Goal: Transaction & Acquisition: Purchase product/service

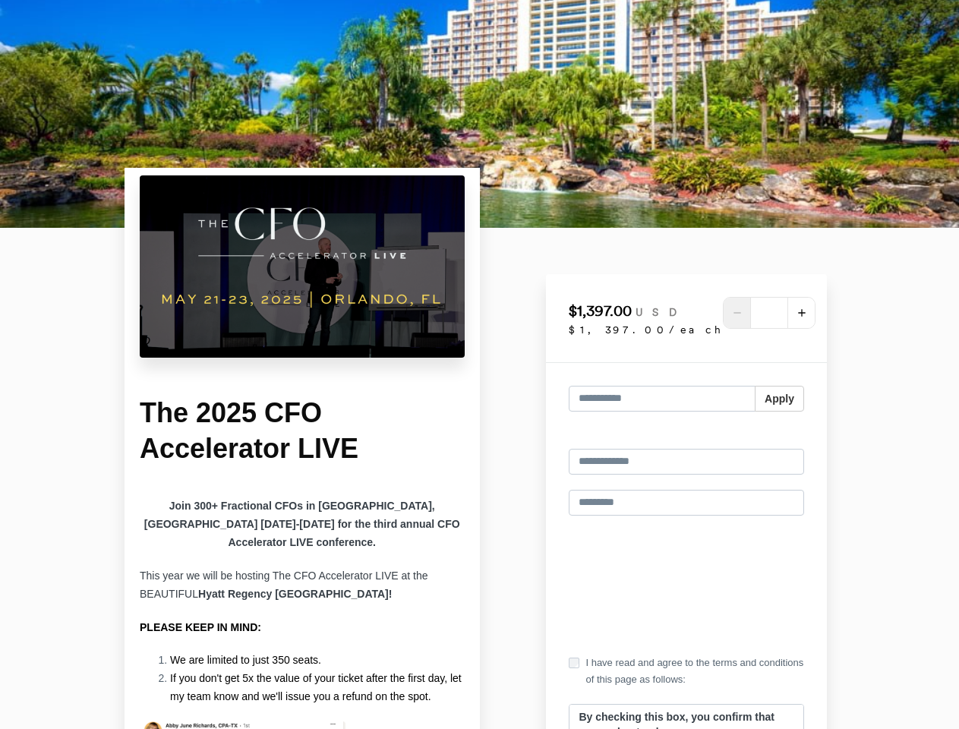
click at [726, 313] on div "*" at bounding box center [769, 313] width 93 height 32
click at [795, 313] on icon "add" at bounding box center [801, 313] width 12 height 12
type input "*"
click at [686, 398] on input "text" at bounding box center [661, 399] width 187 height 26
click at [779, 398] on button "Apply" at bounding box center [778, 399] width 49 height 26
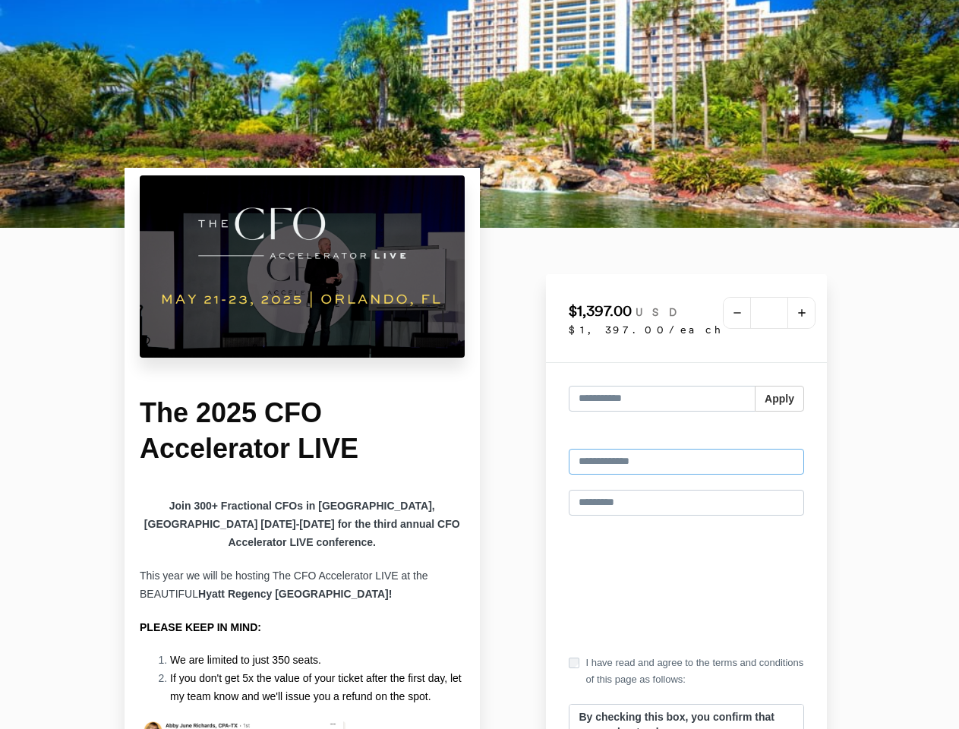
click at [686, 450] on input "email" at bounding box center [685, 462] width 235 height 26
click at [686, 502] on input "text" at bounding box center [685, 503] width 235 height 26
click at [686, 671] on label "I have read and agree to the terms and conditions of this page as follows:" at bounding box center [685, 670] width 235 height 33
